Goal: Task Accomplishment & Management: Manage account settings

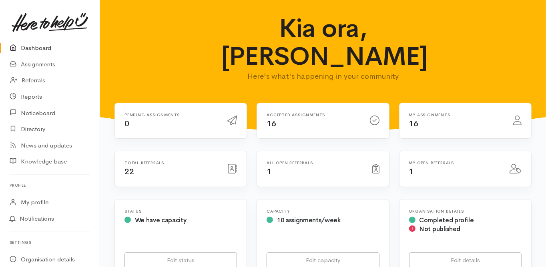
click at [46, 49] on link "Dashboard" at bounding box center [50, 48] width 100 height 16
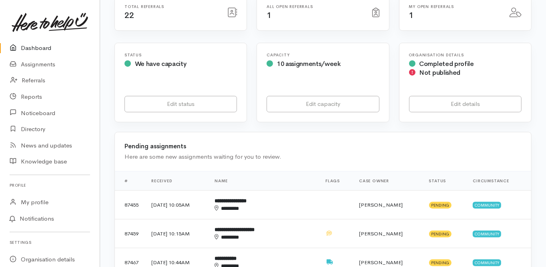
scroll to position [192, 0]
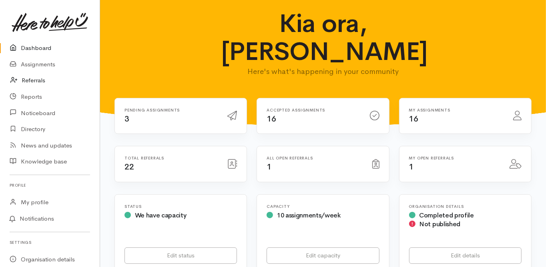
scroll to position [0, 0]
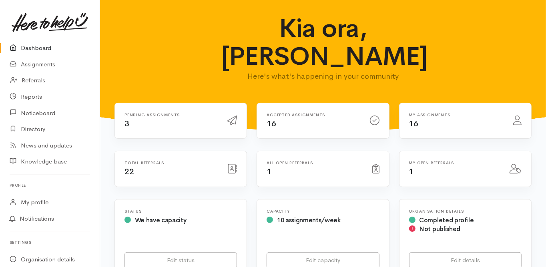
click at [30, 47] on link "Dashboard" at bounding box center [50, 48] width 100 height 16
click at [110, 233] on div "Status We have capacity Edit status" at bounding box center [181, 239] width 142 height 80
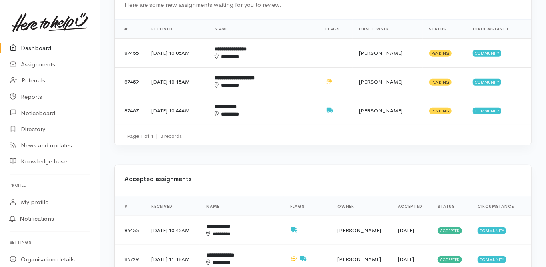
scroll to position [416, 0]
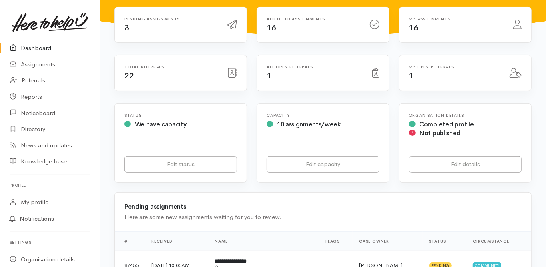
click at [41, 44] on link "Dashboard" at bounding box center [50, 48] width 100 height 16
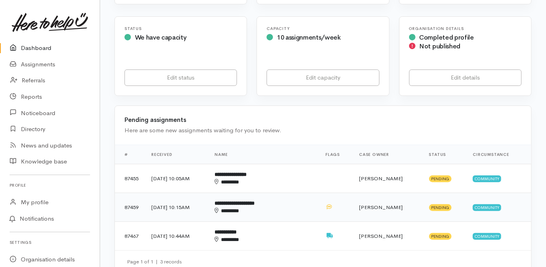
scroll to position [160, 0]
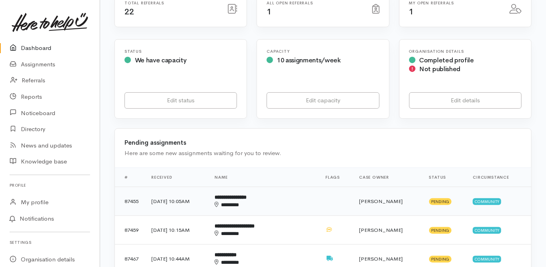
click at [246, 195] on b "**********" at bounding box center [230, 197] width 32 height 5
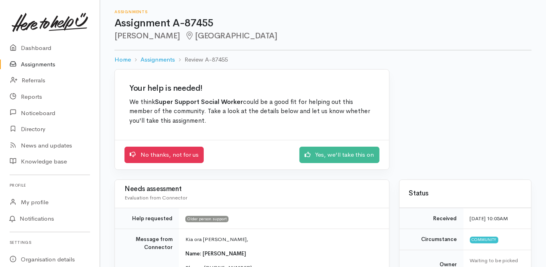
click at [111, 176] on div "Your help is needed! We think Super Support Social Worker could be a good fit f…" at bounding box center [252, 124] width 284 height 110
click at [40, 45] on link "Dashboard" at bounding box center [50, 48] width 100 height 16
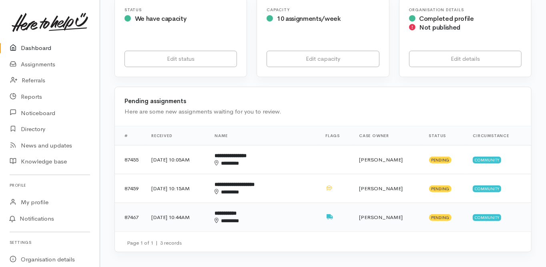
scroll to position [192, 0]
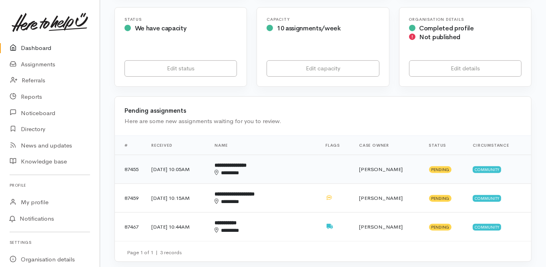
click at [253, 155] on td "**********" at bounding box center [263, 169] width 111 height 29
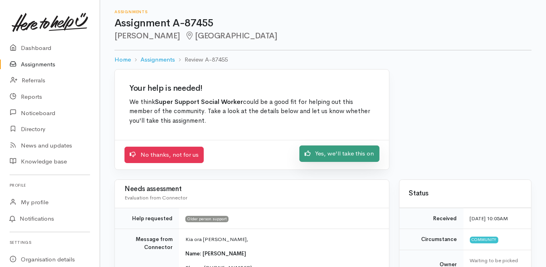
click at [332, 158] on link "Yes, we'll take this on" at bounding box center [339, 154] width 80 height 16
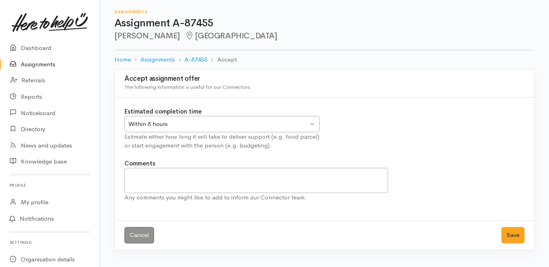
click at [168, 125] on div "Within 8 hours" at bounding box center [218, 124] width 180 height 9
click at [508, 235] on button "Save" at bounding box center [512, 235] width 23 height 16
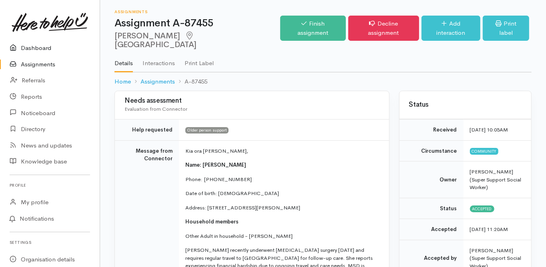
click at [36, 48] on link "Dashboard" at bounding box center [50, 48] width 100 height 16
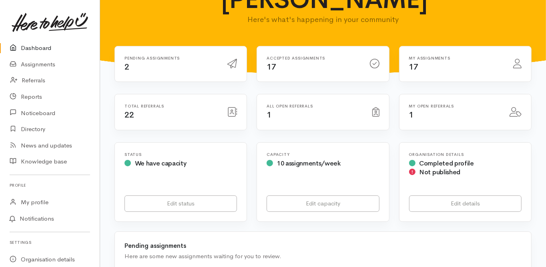
scroll to position [160, 0]
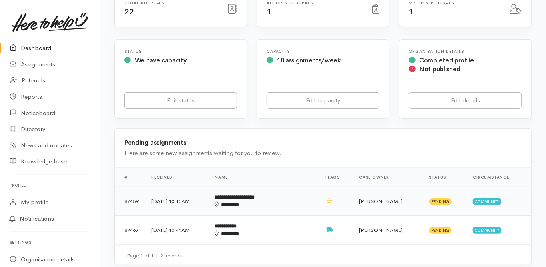
click at [253, 195] on b "**********" at bounding box center [234, 197] width 40 height 5
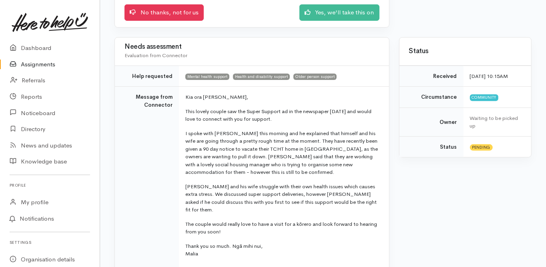
scroll to position [136, 0]
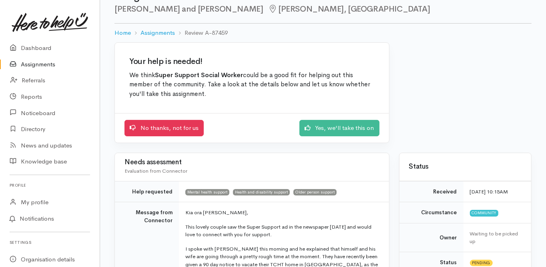
scroll to position [8, 0]
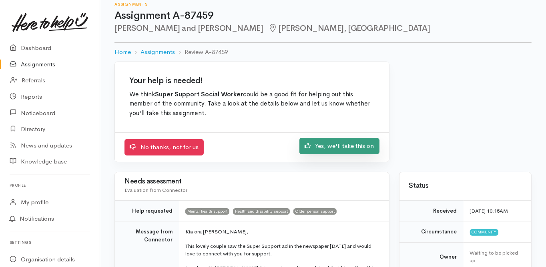
click at [328, 146] on link "Yes, we'll take this on" at bounding box center [339, 146] width 80 height 16
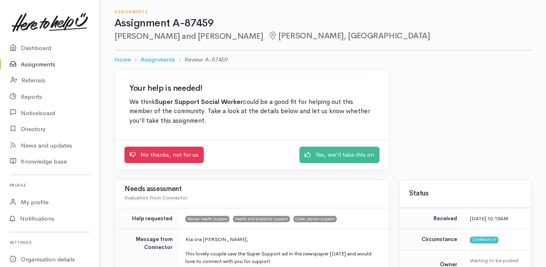
scroll to position [8, 0]
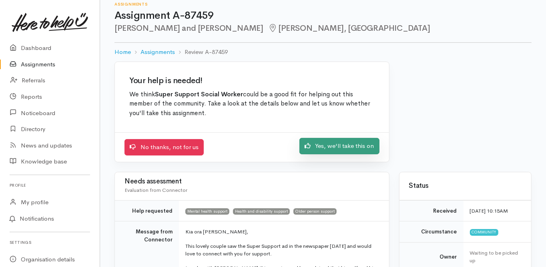
click at [327, 145] on link "Yes, we'll take this on" at bounding box center [339, 146] width 80 height 16
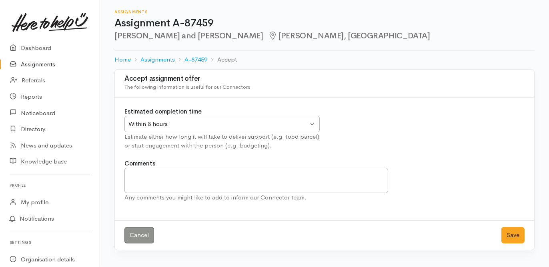
click at [149, 121] on div "Within 8 hours" at bounding box center [218, 124] width 180 height 9
click at [518, 236] on button "Save" at bounding box center [512, 235] width 23 height 16
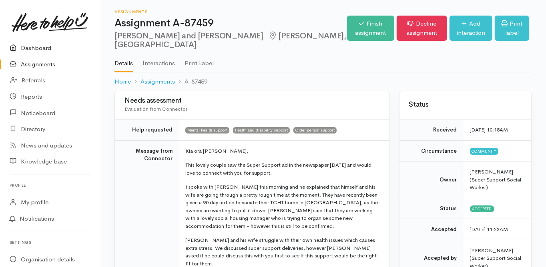
click at [43, 49] on link "Dashboard" at bounding box center [50, 48] width 100 height 16
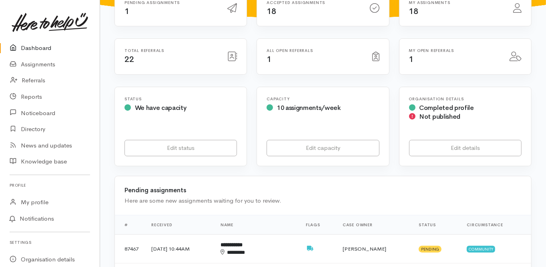
scroll to position [96, 0]
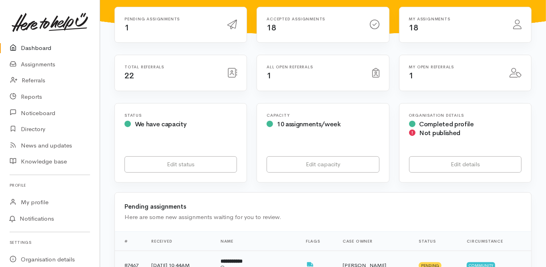
click at [260, 251] on td "**********" at bounding box center [256, 265] width 85 height 28
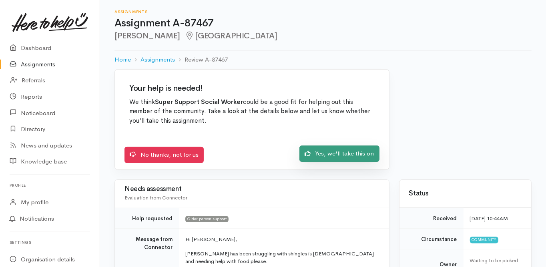
click at [328, 157] on link "Yes, we'll take this on" at bounding box center [339, 154] width 80 height 16
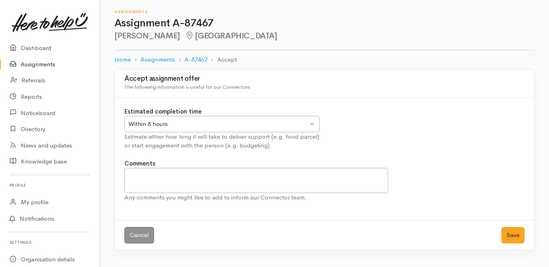
click at [158, 121] on div "Within 8 hours" at bounding box center [218, 124] width 180 height 9
click at [519, 236] on button "Save" at bounding box center [512, 235] width 23 height 16
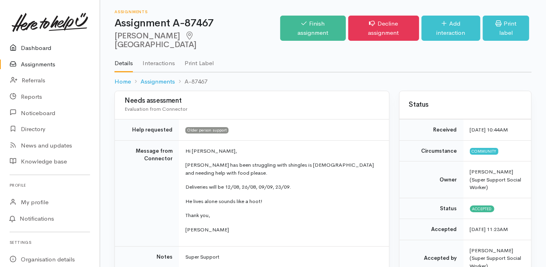
click at [42, 48] on link "Dashboard" at bounding box center [50, 48] width 100 height 16
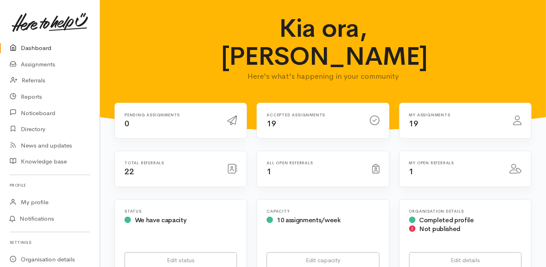
click at [39, 48] on link "Dashboard" at bounding box center [50, 48] width 100 height 16
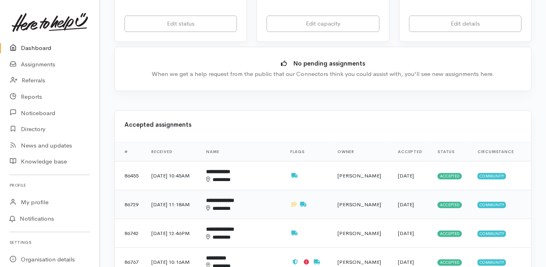
scroll to position [256, 0]
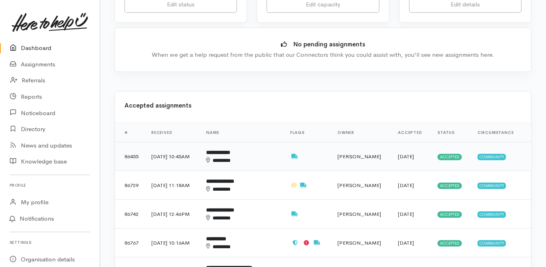
click at [227, 150] on b "**********" at bounding box center [218, 152] width 24 height 5
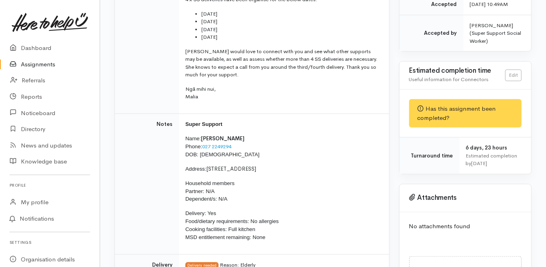
scroll to position [288, 0]
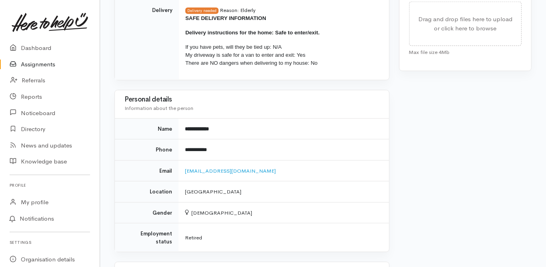
drag, startPoint x: 158, startPoint y: 136, endPoint x: 152, endPoint y: 141, distance: 7.4
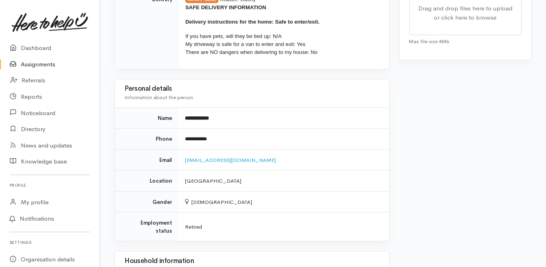
scroll to position [491, 0]
click at [110, 162] on div "Needs assessment Evaluation from Connector Help requested Older person support …" at bounding box center [252, 104] width 284 height 1008
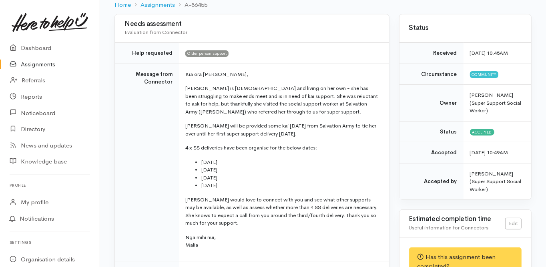
scroll to position [43, 0]
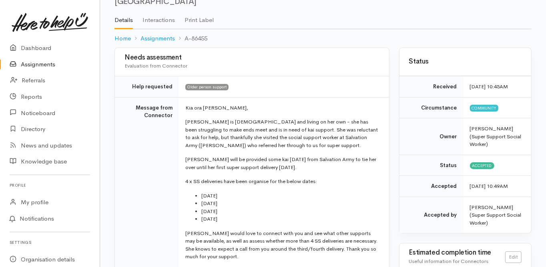
click at [128, 148] on td "Message from Connector" at bounding box center [147, 196] width 64 height 198
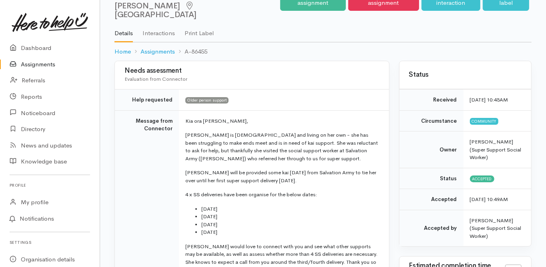
scroll to position [0, 0]
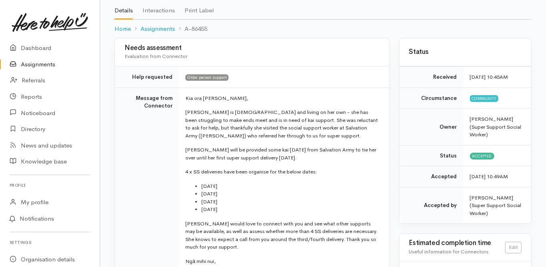
scroll to position [64, 0]
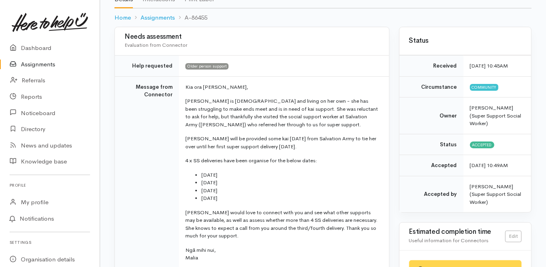
click at [140, 183] on td "Message from Connector" at bounding box center [147, 175] width 64 height 198
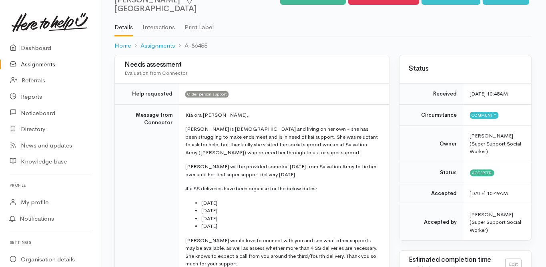
scroll to position [0, 0]
